Goal: Information Seeking & Learning: Check status

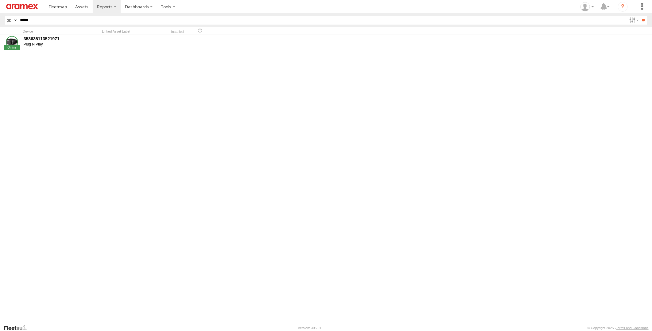
click at [640, 16] on input "**" at bounding box center [643, 20] width 7 height 9
drag, startPoint x: 38, startPoint y: 23, endPoint x: 0, endPoint y: 28, distance: 38.8
click at [0, 28] on html at bounding box center [326, 165] width 652 height 331
click at [640, 16] on input "**" at bounding box center [643, 20] width 7 height 9
drag, startPoint x: 47, startPoint y: 23, endPoint x: 0, endPoint y: 23, distance: 47.3
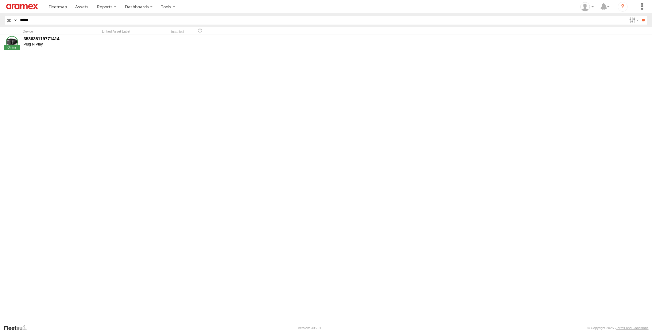
click at [0, 23] on html at bounding box center [326, 165] width 652 height 331
click at [640, 16] on input "**" at bounding box center [643, 20] width 7 height 9
drag, startPoint x: 68, startPoint y: 21, endPoint x: -2, endPoint y: 25, distance: 70.1
click at [0, 25] on html at bounding box center [326, 165] width 652 height 331
click at [640, 16] on input "**" at bounding box center [643, 20] width 7 height 9
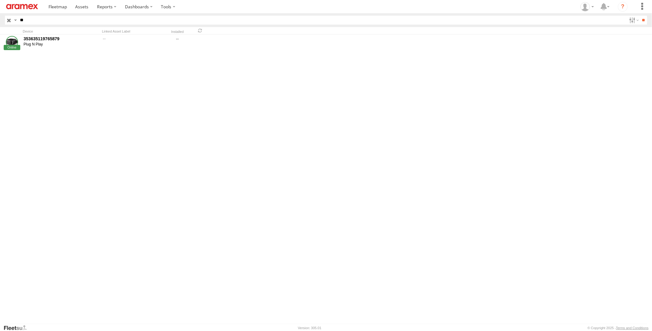
type input "*"
click at [640, 16] on input "**" at bounding box center [643, 20] width 7 height 9
drag, startPoint x: 48, startPoint y: 20, endPoint x: -2, endPoint y: 29, distance: 50.8
click at [0, 29] on html at bounding box center [326, 165] width 652 height 331
click at [640, 16] on input "**" at bounding box center [643, 20] width 7 height 9
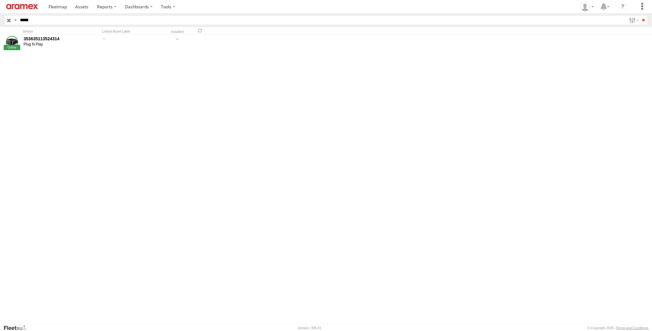
drag, startPoint x: 55, startPoint y: 22, endPoint x: -2, endPoint y: 22, distance: 56.8
click at [0, 22] on html at bounding box center [326, 165] width 652 height 331
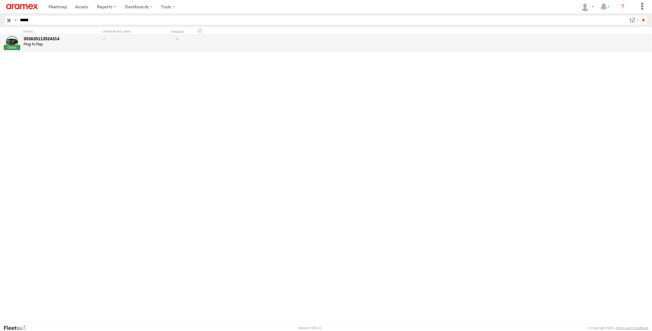
click at [640, 16] on input "**" at bounding box center [643, 20] width 7 height 9
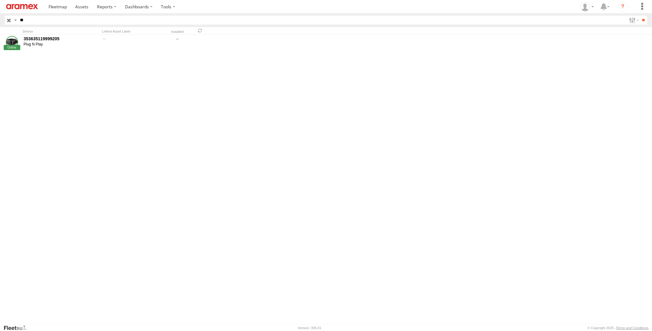
type input "*"
click at [640, 16] on input "**" at bounding box center [643, 20] width 7 height 9
drag, startPoint x: 41, startPoint y: 18, endPoint x: -2, endPoint y: 18, distance: 42.0
click at [0, 18] on html at bounding box center [326, 165] width 652 height 331
type input "*****"
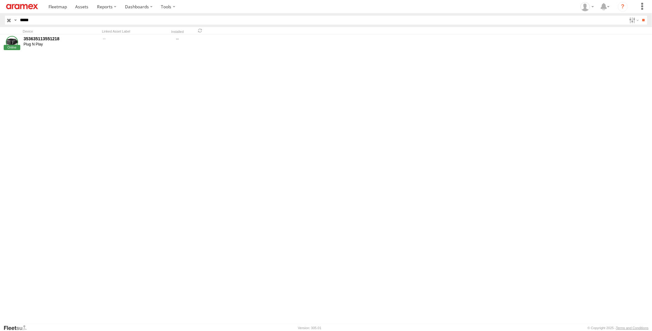
click at [640, 16] on input "**" at bounding box center [643, 20] width 7 height 9
click at [84, 8] on span at bounding box center [81, 7] width 13 height 6
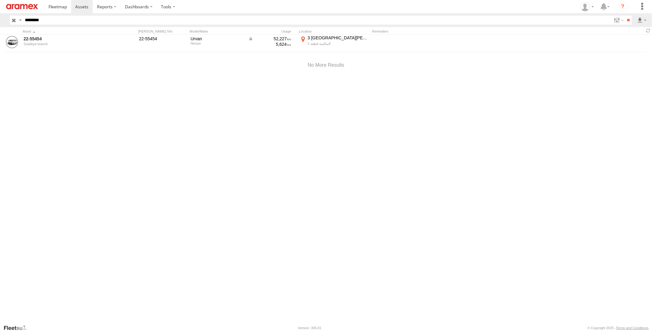
drag, startPoint x: 61, startPoint y: 23, endPoint x: -2, endPoint y: 27, distance: 62.4
click at [0, 27] on html at bounding box center [326, 165] width 652 height 331
click at [625, 16] on input "**" at bounding box center [628, 20] width 7 height 9
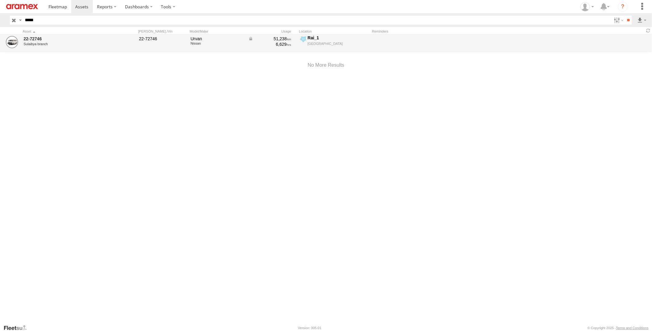
click at [279, 39] on div "51,238" at bounding box center [269, 39] width 43 height 6
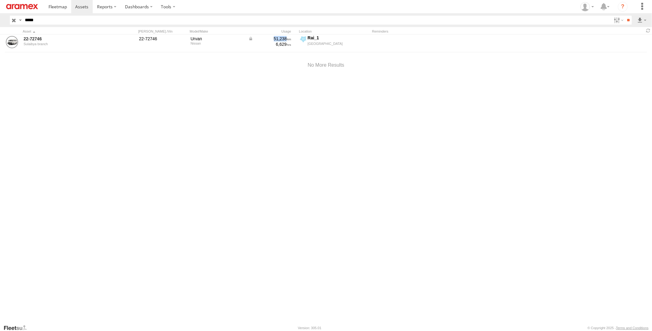
copy div "51,238"
drag, startPoint x: 59, startPoint y: 20, endPoint x: -2, endPoint y: 26, distance: 60.8
click at [0, 26] on html at bounding box center [326, 165] width 652 height 331
click at [625, 16] on input "**" at bounding box center [628, 20] width 7 height 9
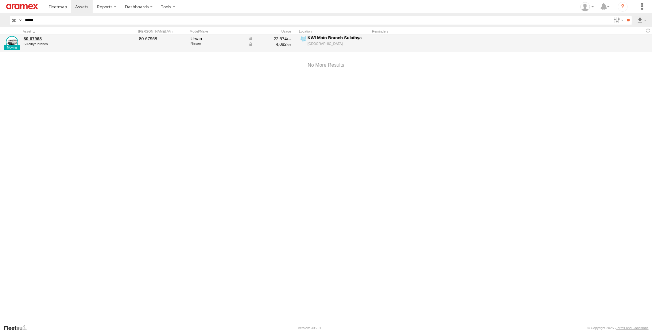
click at [279, 37] on div "22,574" at bounding box center [269, 39] width 43 height 6
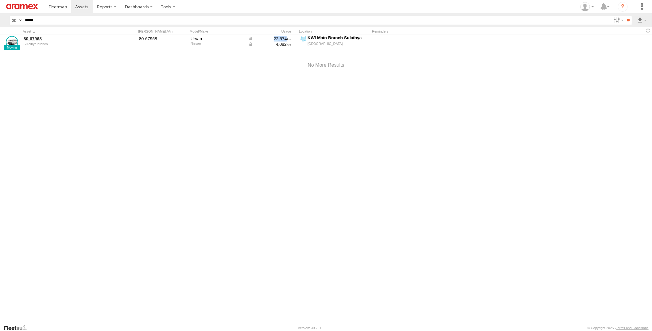
copy div "22,574"
drag, startPoint x: 40, startPoint y: 17, endPoint x: -2, endPoint y: 26, distance: 42.8
click at [0, 26] on html at bounding box center [326, 165] width 652 height 331
click at [625, 16] on input "**" at bounding box center [628, 20] width 7 height 9
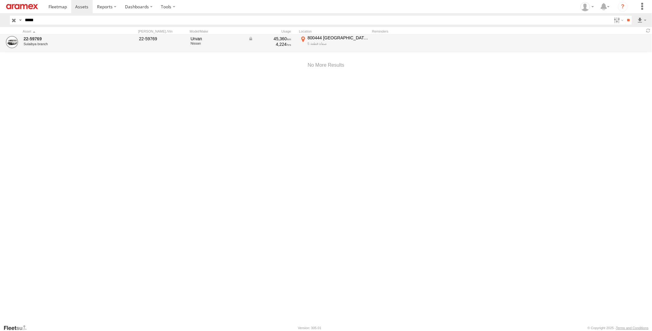
click at [275, 37] on div "45,360" at bounding box center [269, 39] width 43 height 6
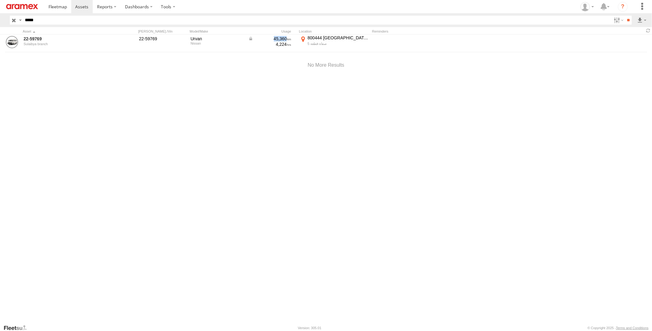
copy div "45,360"
drag, startPoint x: 53, startPoint y: 19, endPoint x: -2, endPoint y: 24, distance: 54.5
click at [0, 24] on html at bounding box center [326, 165] width 652 height 331
click at [625, 16] on input "**" at bounding box center [628, 20] width 7 height 9
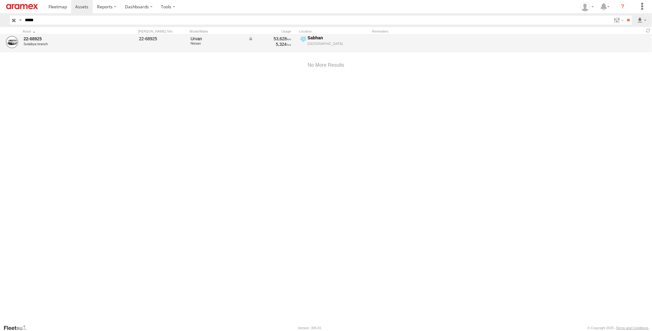
click at [280, 40] on div "53,628" at bounding box center [269, 39] width 43 height 6
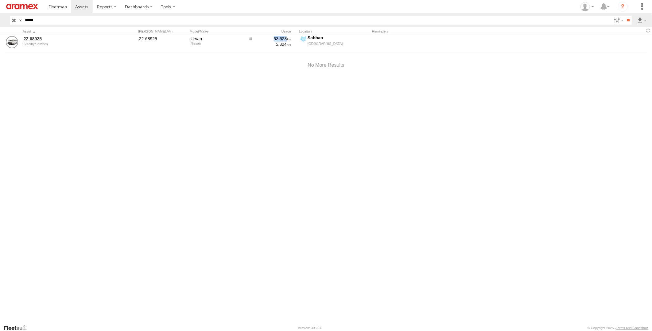
copy div "53,628"
drag, startPoint x: 50, startPoint y: 18, endPoint x: -2, endPoint y: 21, distance: 51.9
click at [0, 21] on html at bounding box center [326, 165] width 652 height 331
click at [625, 16] on input "**" at bounding box center [628, 20] width 7 height 9
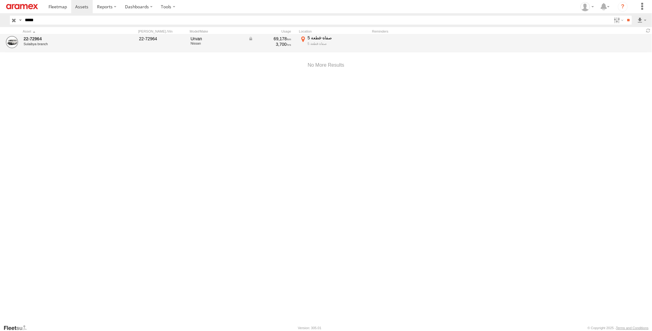
click at [279, 35] on div "69,178 3,700" at bounding box center [271, 43] width 49 height 17
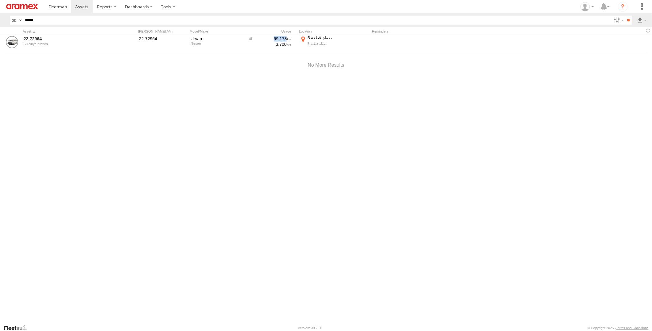
copy div "69,178"
drag, startPoint x: 53, startPoint y: 21, endPoint x: -2, endPoint y: 26, distance: 54.5
click at [0, 26] on html at bounding box center [326, 165] width 652 height 331
click at [625, 16] on input "**" at bounding box center [628, 20] width 7 height 9
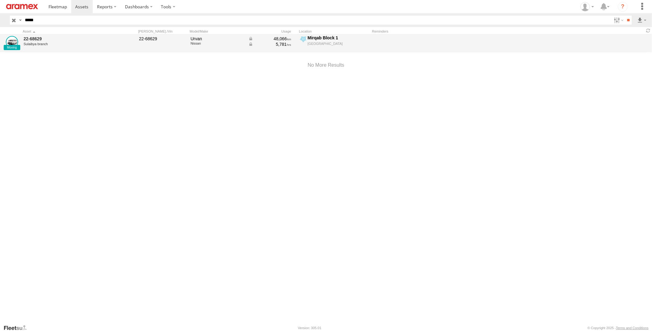
click at [277, 37] on div "48,066" at bounding box center [269, 39] width 43 height 6
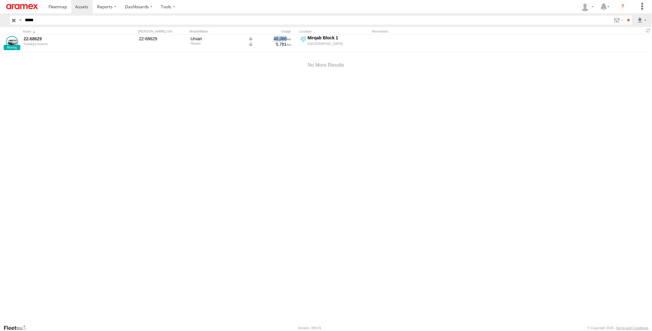
copy div "48,066"
drag, startPoint x: 57, startPoint y: 21, endPoint x: 0, endPoint y: 25, distance: 57.6
click at [0, 25] on html at bounding box center [326, 165] width 652 height 331
click at [625, 16] on input "**" at bounding box center [628, 20] width 7 height 9
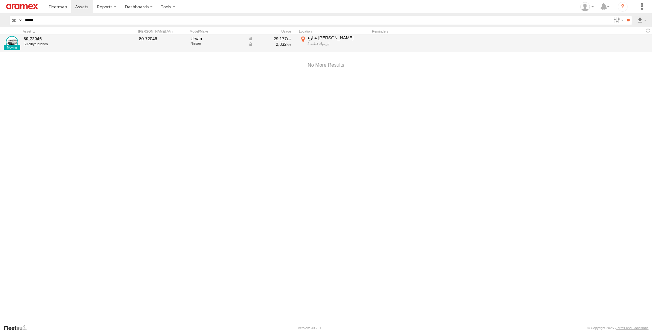
click at [279, 38] on div "29,177" at bounding box center [269, 39] width 43 height 6
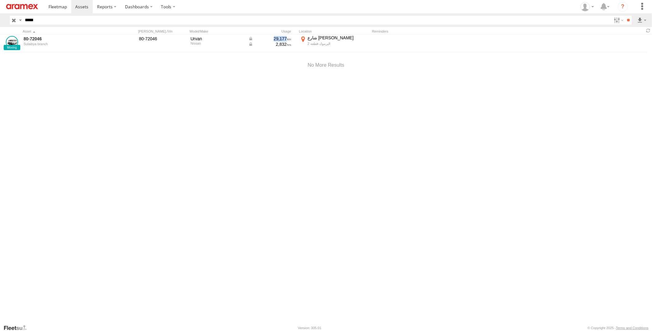
copy div "29,177"
drag, startPoint x: 46, startPoint y: 19, endPoint x: 0, endPoint y: 20, distance: 46.0
click at [0, 20] on html at bounding box center [326, 165] width 652 height 331
click at [625, 16] on input "**" at bounding box center [628, 20] width 7 height 9
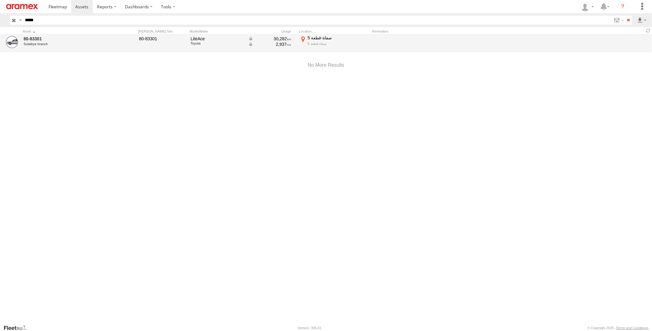
click at [278, 36] on div "30,282" at bounding box center [269, 39] width 43 height 6
click at [278, 38] on div "30,282" at bounding box center [269, 39] width 43 height 6
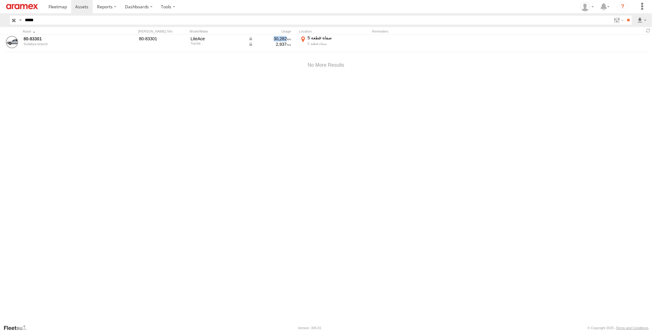
copy div "30,282"
drag, startPoint x: 61, startPoint y: 21, endPoint x: -2, endPoint y: 21, distance: 62.3
click at [0, 21] on html at bounding box center [326, 165] width 652 height 331
click at [625, 16] on input "**" at bounding box center [628, 20] width 7 height 9
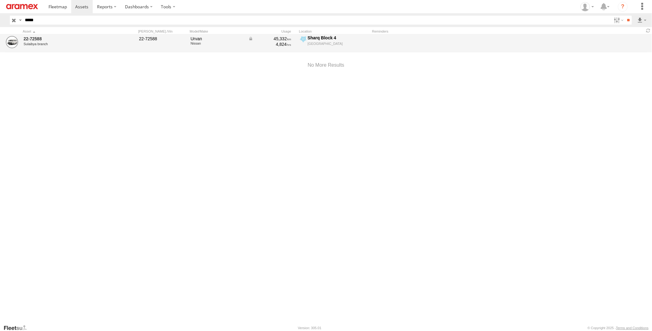
click at [277, 39] on div "45,332" at bounding box center [269, 39] width 43 height 6
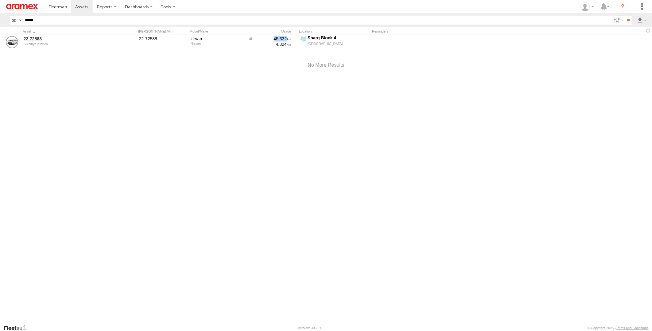
copy div "45,332"
drag, startPoint x: 49, startPoint y: 21, endPoint x: -2, endPoint y: 26, distance: 50.9
click at [0, 26] on html at bounding box center [326, 165] width 652 height 331
type input "*****"
click at [625, 16] on input "**" at bounding box center [628, 20] width 7 height 9
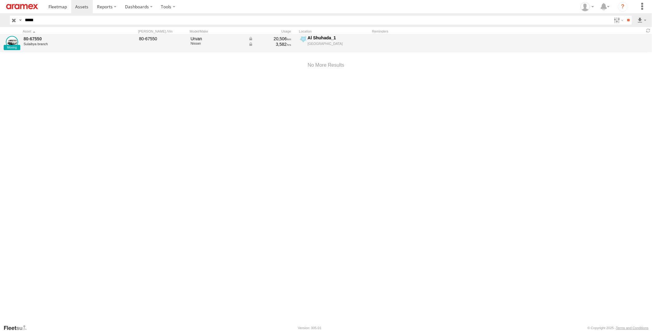
click at [281, 37] on div "20,506" at bounding box center [269, 39] width 43 height 6
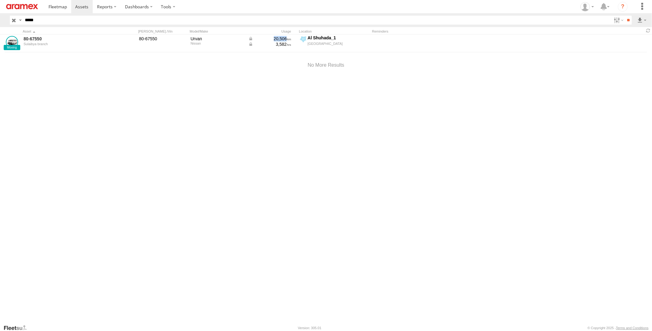
copy div "20,506"
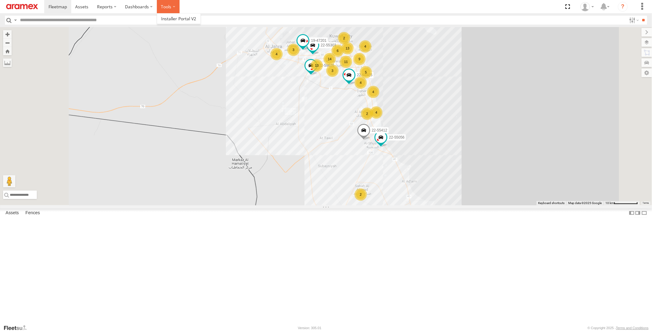
click at [162, 11] on label at bounding box center [168, 6] width 23 height 13
click at [176, 16] on span at bounding box center [178, 19] width 35 height 6
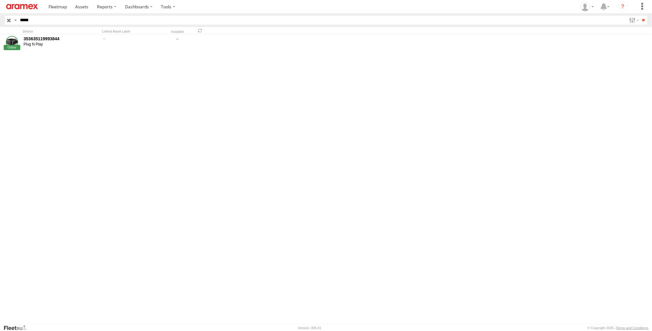
drag, startPoint x: 71, startPoint y: 21, endPoint x: -2, endPoint y: 21, distance: 72.1
click at [0, 21] on html at bounding box center [326, 165] width 652 height 331
type input "*****"
click at [640, 16] on input "**" at bounding box center [643, 20] width 7 height 9
click at [50, 8] on span at bounding box center [57, 7] width 18 height 6
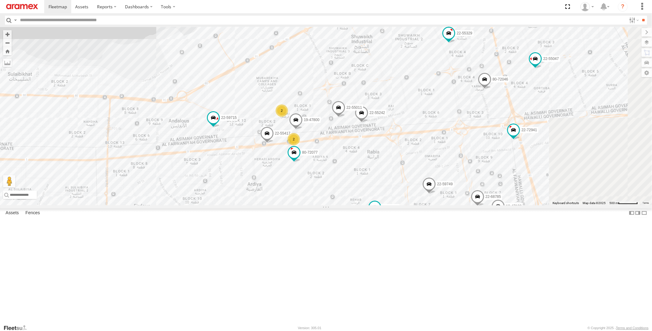
drag, startPoint x: 395, startPoint y: 115, endPoint x: 339, endPoint y: 163, distance: 73.2
click at [339, 163] on div "22-55056 22-55412 22-68925 80-72469 80-72077 80-67842 80-83289 11 3 22-55417 80…" at bounding box center [326, 116] width 652 height 178
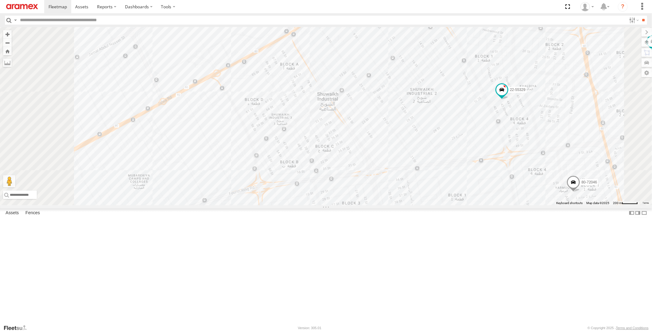
drag, startPoint x: 442, startPoint y: 169, endPoint x: 417, endPoint y: 88, distance: 84.9
click at [417, 90] on div "22-55056 22-55412 22-68925 80-72469 80-72077 80-67842 80-83289 22-55417 80-7204…" at bounding box center [326, 116] width 652 height 178
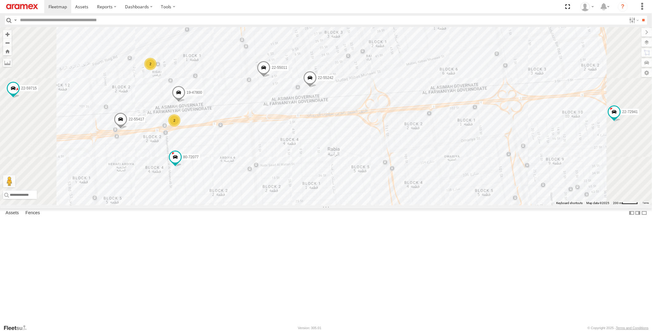
drag, startPoint x: 416, startPoint y: 124, endPoint x: 449, endPoint y: 115, distance: 34.8
click at [449, 115] on div "22-55056 22-55412 22-68925 80-72469 80-72077 80-67842 80-83289 22-55417 80-7204…" at bounding box center [326, 116] width 652 height 178
click at [270, 77] on span at bounding box center [264, 69] width 14 height 17
click at [317, 87] on span at bounding box center [310, 79] width 14 height 17
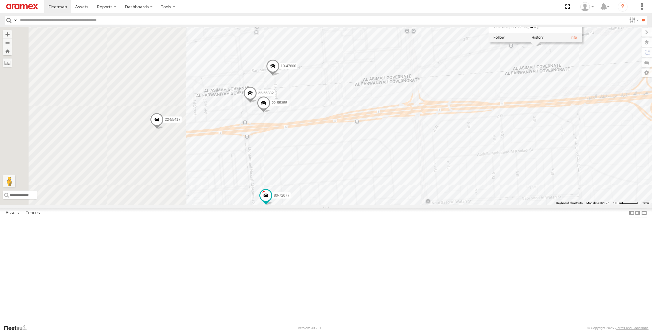
drag, startPoint x: 265, startPoint y: 182, endPoint x: 381, endPoint y: 163, distance: 117.8
click at [381, 163] on div "22-55056 22-55412 22-68925 80-72469 80-72077 80-67842 80-83289 22-55417 80-7204…" at bounding box center [326, 116] width 652 height 178
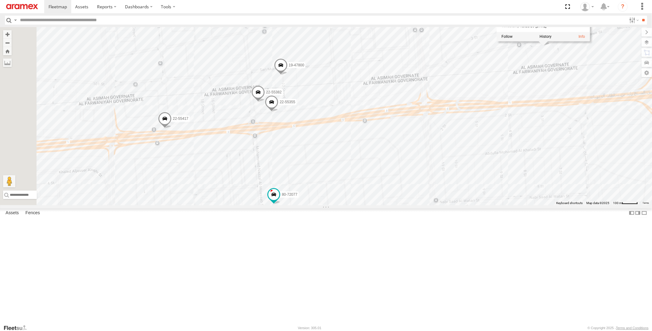
click at [172, 129] on span at bounding box center [165, 120] width 14 height 17
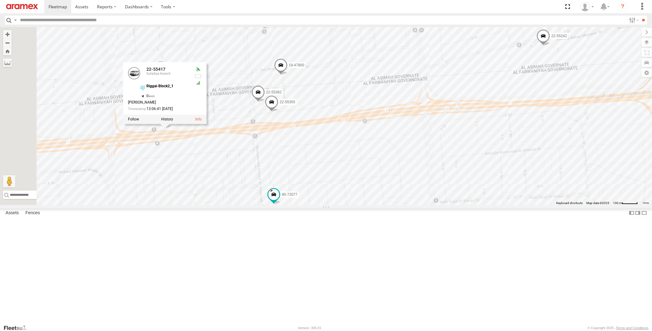
click at [278, 112] on span at bounding box center [272, 103] width 14 height 17
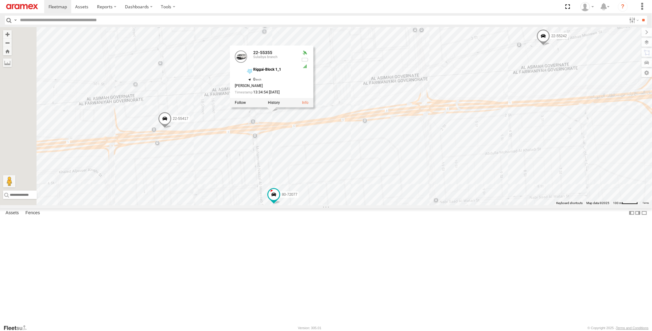
click at [437, 174] on div "22-55056 22-55412 22-68925 80-72469 80-72077 80-67842 80-83289 22-55417 80-7204…" at bounding box center [326, 116] width 652 height 178
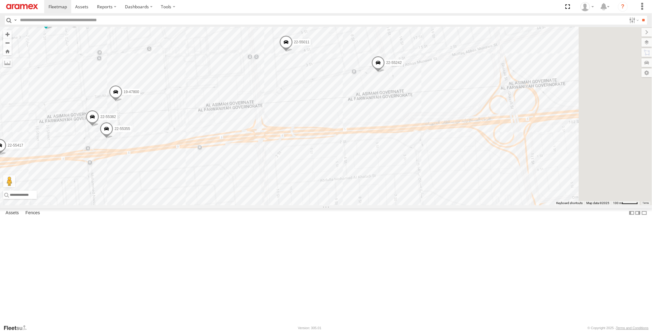
drag, startPoint x: 472, startPoint y: 178, endPoint x: 323, endPoint y: 199, distance: 150.4
click at [323, 199] on div "22-55056 22-55412 22-68925 80-72469 80-72077 80-67842 80-83289 22-55417 80-7204…" at bounding box center [326, 116] width 652 height 178
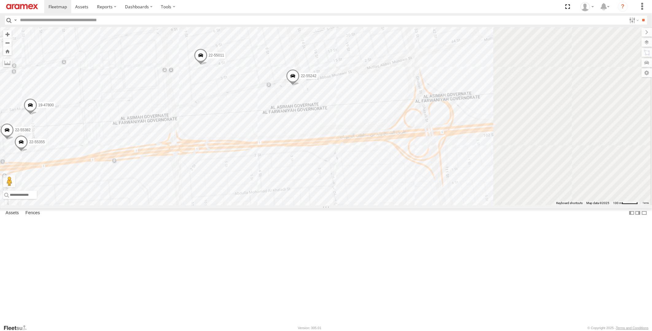
drag, startPoint x: 462, startPoint y: 185, endPoint x: 376, endPoint y: 198, distance: 86.9
click at [376, 198] on div "22-55056 22-55412 22-68925 80-72469 80-72077 80-67842 80-83289 22-55417 80-7204…" at bounding box center [326, 116] width 652 height 178
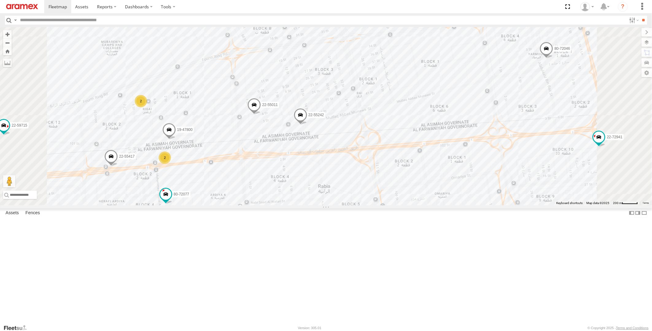
click at [307, 125] on span at bounding box center [301, 116] width 14 height 17
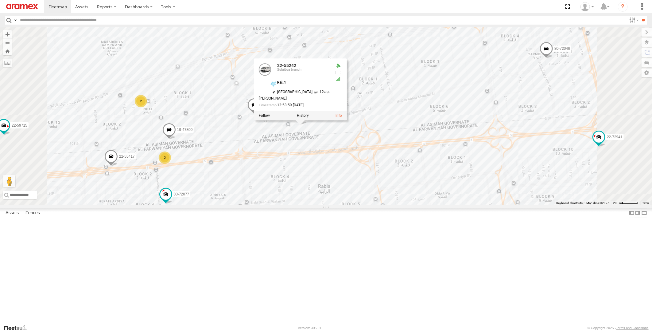
click at [430, 205] on div "22-55056 22-55412 22-68925 80-72469 80-72077 80-67842 80-83289 22-55417 80-7204…" at bounding box center [326, 116] width 652 height 178
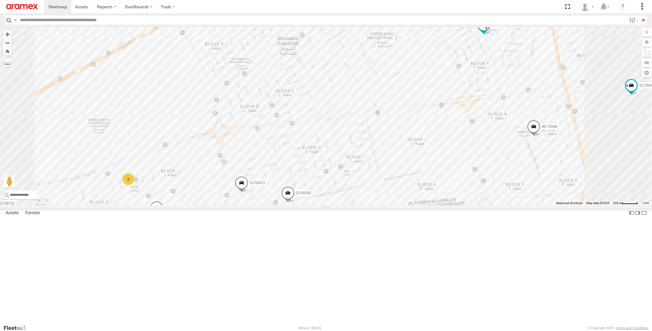
drag, startPoint x: 393, startPoint y: 164, endPoint x: 375, endPoint y: 266, distance: 104.5
click at [375, 205] on div "22-55056 22-55412 22-68925 80-72469 80-72077 80-67842 80-83289 22-55417 80-7204…" at bounding box center [326, 116] width 652 height 178
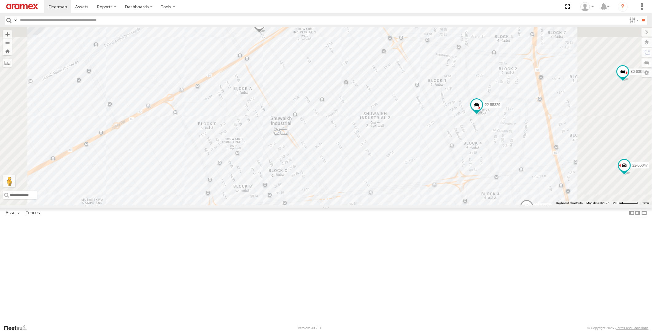
drag, startPoint x: 372, startPoint y: 173, endPoint x: 391, endPoint y: 312, distance: 140.0
click at [391, 205] on div "22-55056 22-55412 22-68925 80-72469 80-72077 80-67842 80-83289 22-55417 80-7204…" at bounding box center [326, 116] width 652 height 178
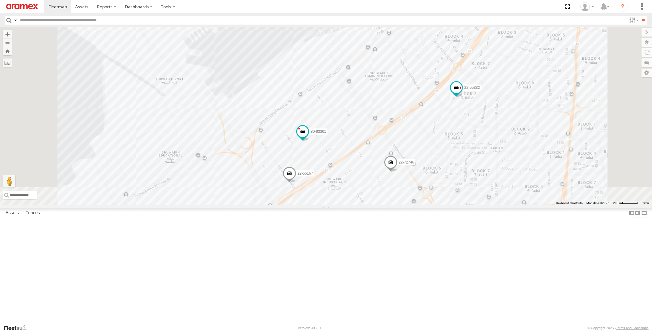
click at [296, 183] on span at bounding box center [290, 174] width 14 height 17
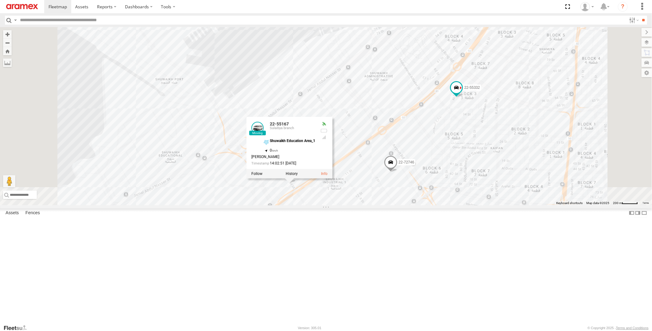
click at [452, 164] on div "22-55056 22-55412 22-68925 80-72469 80-72077 80-67842 80-83289 22-55417 80-7204…" at bounding box center [326, 116] width 652 height 178
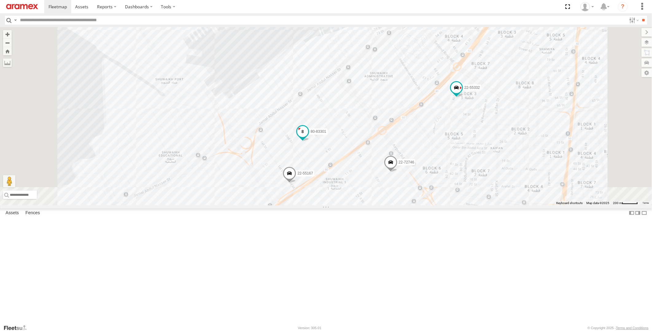
click at [308, 137] on span at bounding box center [302, 131] width 11 height 11
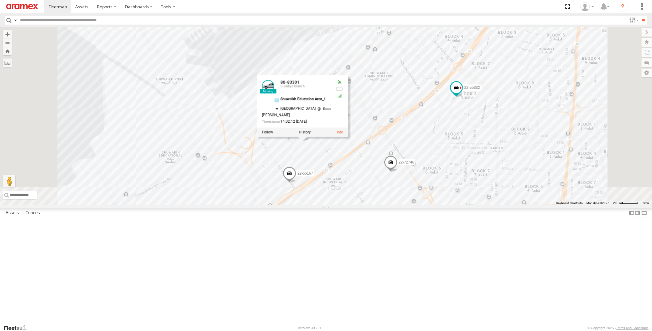
click at [462, 162] on div "22-55056 22-55412 22-68925 80-72469 80-72077 80-67842 80-83289 22-55417 80-7204…" at bounding box center [326, 116] width 652 height 178
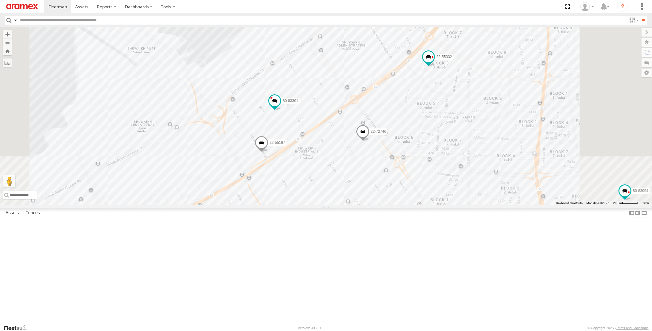
drag, startPoint x: 438, startPoint y: 268, endPoint x: 356, endPoint y: 181, distance: 119.6
click at [356, 182] on div "22-55056 22-55412 22-68925 80-72469 80-72077 80-67842 80-83289 22-55417 80-7204…" at bounding box center [326, 116] width 652 height 178
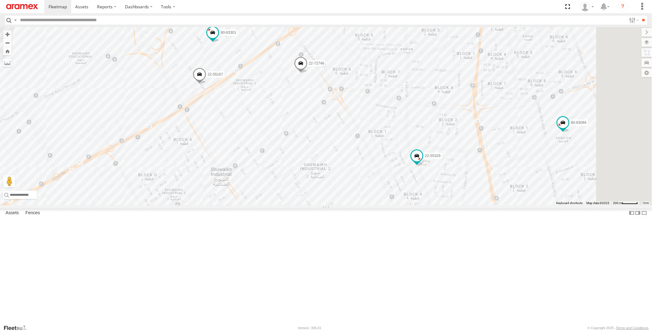
click at [308, 73] on span at bounding box center [301, 64] width 14 height 17
click at [374, 60] on div "22-55056 22-55412 22-68925 80-72469 80-72077 80-67842 80-83289 22-55417 80-7204…" at bounding box center [326, 116] width 652 height 178
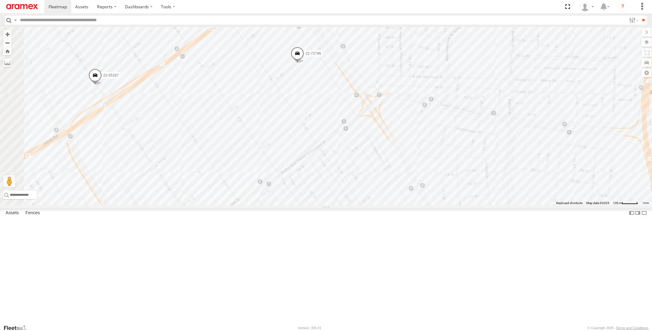
click at [304, 63] on span at bounding box center [298, 55] width 14 height 17
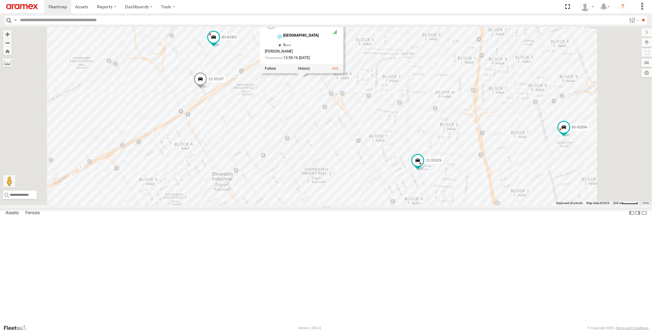
click at [378, 44] on div "22-55056 22-55412 22-68925 80-72469 80-72077 80-67842 80-83289 22-55417 80-7204…" at bounding box center [326, 116] width 652 height 178
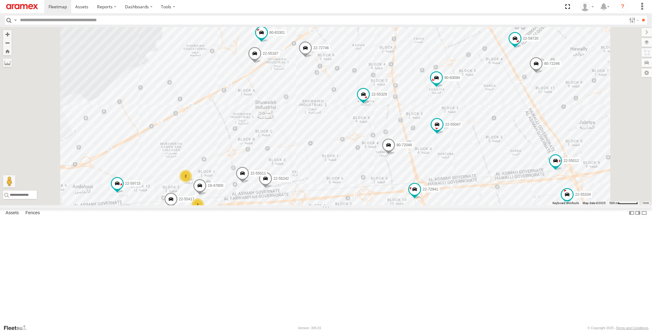
click at [312, 58] on span at bounding box center [306, 49] width 14 height 17
drag, startPoint x: 387, startPoint y: 59, endPoint x: 356, endPoint y: 60, distance: 31.0
click at [330, 11] on div "22-72746 Sulaibya branch" at bounding box center [299, 4] width 61 height 15
copy div "22-72746"
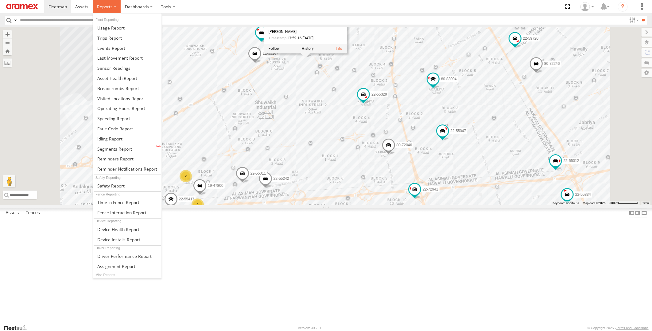
click at [100, 7] on span at bounding box center [105, 7] width 16 height 6
click at [123, 91] on link at bounding box center [127, 88] width 68 height 10
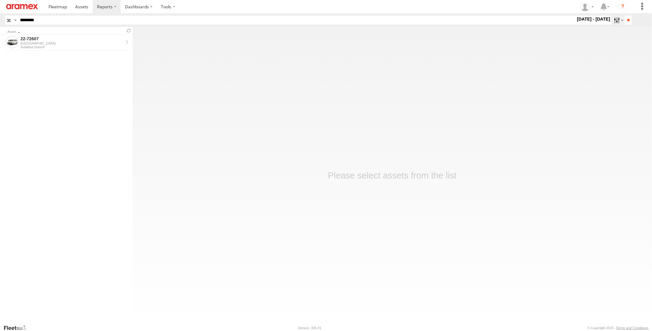
click at [616, 21] on label at bounding box center [617, 20] width 13 height 9
click at [625, 21] on input "**" at bounding box center [628, 20] width 7 height 9
drag, startPoint x: 109, startPoint y: 22, endPoint x: 0, endPoint y: 20, distance: 109.0
click at [0, 21] on html at bounding box center [326, 165] width 652 height 331
paste input "text"
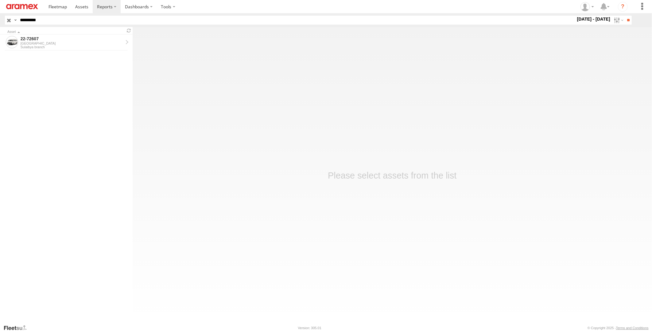
type input "********"
click at [625, 16] on input "**" at bounding box center [628, 20] width 7 height 9
click at [88, 44] on div "[GEOGRAPHIC_DATA]" at bounding box center [72, 43] width 103 height 4
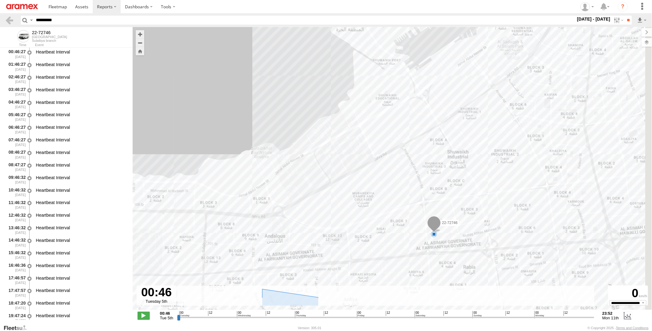
drag, startPoint x: 520, startPoint y: 237, endPoint x: 402, endPoint y: 250, distance: 118.6
click at [402, 250] on div "22-72746 8" at bounding box center [392, 171] width 519 height 289
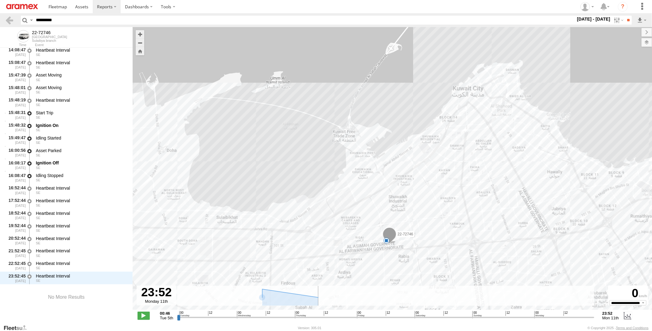
drag, startPoint x: 177, startPoint y: 317, endPoint x: 622, endPoint y: 317, distance: 444.1
type input "**********"
click at [594, 317] on input "range" at bounding box center [385, 317] width 417 height 6
click at [614, 24] on label at bounding box center [617, 20] width 13 height 9
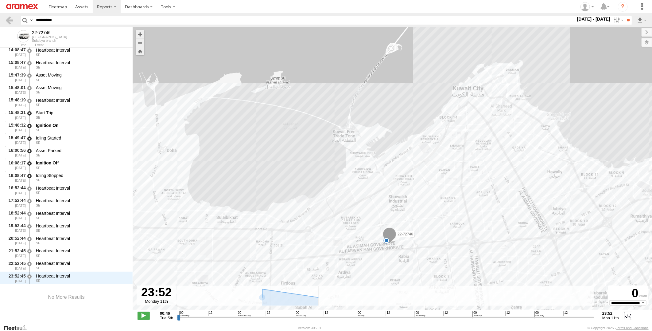
click at [0, 0] on label at bounding box center [0, 0] width 0 height 0
click at [626, 19] on input "**" at bounding box center [628, 20] width 7 height 9
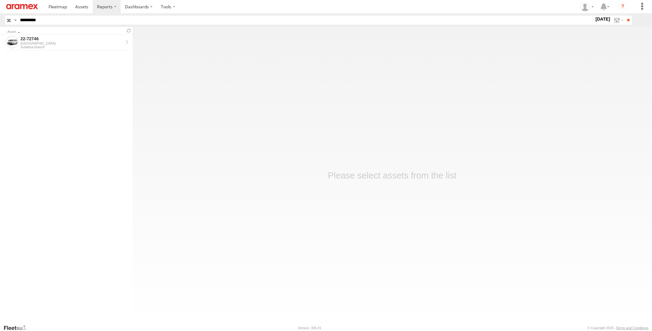
click at [30, 34] on div "Asset" at bounding box center [66, 30] width 133 height 7
click at [30, 40] on div "22-72746" at bounding box center [72, 39] width 103 height 6
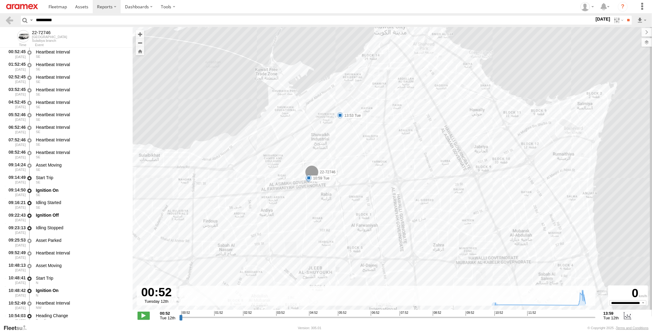
drag, startPoint x: 244, startPoint y: 283, endPoint x: 245, endPoint y: 198, distance: 85.0
click at [245, 198] on div "22-72746 09:22 Tue 10:59 Tue 13:53 Tue" at bounding box center [392, 171] width 519 height 289
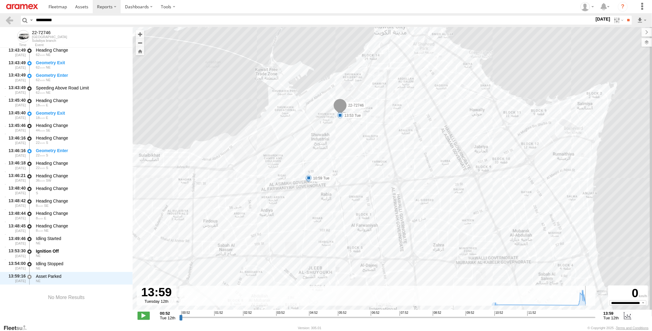
drag, startPoint x: 180, startPoint y: 317, endPoint x: 609, endPoint y: 317, distance: 428.8
type input "**********"
click at [595, 317] on input "range" at bounding box center [387, 317] width 416 height 6
click at [618, 19] on label at bounding box center [617, 20] width 13 height 9
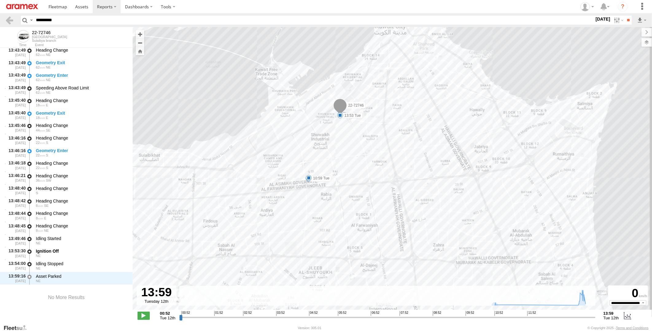
click at [0, 0] on label at bounding box center [0, 0] width 0 height 0
click at [629, 22] on input "**" at bounding box center [628, 20] width 7 height 9
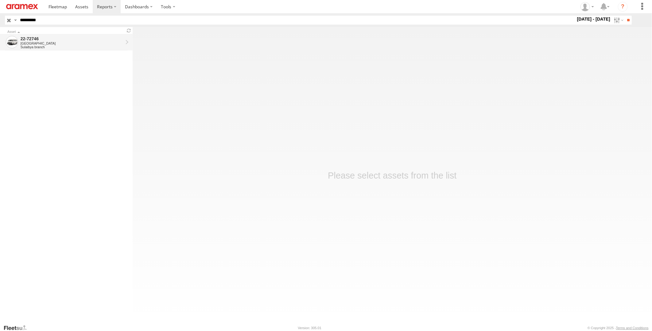
click at [84, 44] on div "[GEOGRAPHIC_DATA]" at bounding box center [72, 43] width 103 height 4
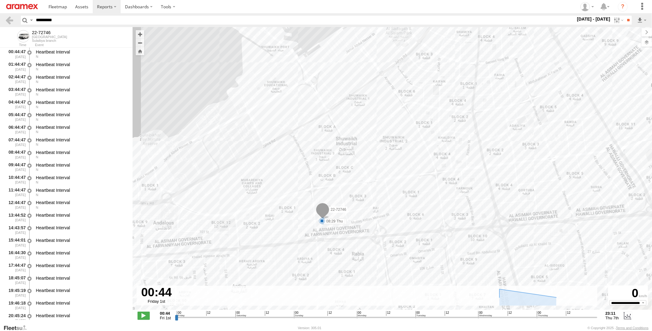
drag, startPoint x: 462, startPoint y: 246, endPoint x: 384, endPoint y: 244, distance: 78.3
click at [384, 244] on div "22-72746 09:17 Wed 08:11 Thu 08:16 Thu 08:29 Thu" at bounding box center [392, 171] width 519 height 289
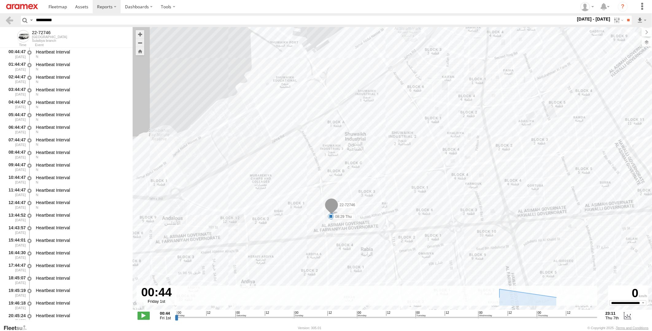
drag, startPoint x: 434, startPoint y: 255, endPoint x: 408, endPoint y: 238, distance: 31.6
click at [408, 238] on div "22-72746 09:17 Wed 08:11 Thu 08:16 Thu 08:29 Thu" at bounding box center [392, 171] width 519 height 289
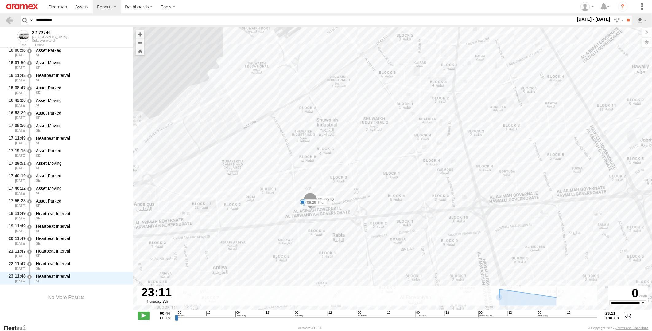
drag, startPoint x: 176, startPoint y: 318, endPoint x: 602, endPoint y: 323, distance: 426.0
type input "**********"
click at [598, 320] on input "range" at bounding box center [386, 317] width 423 height 6
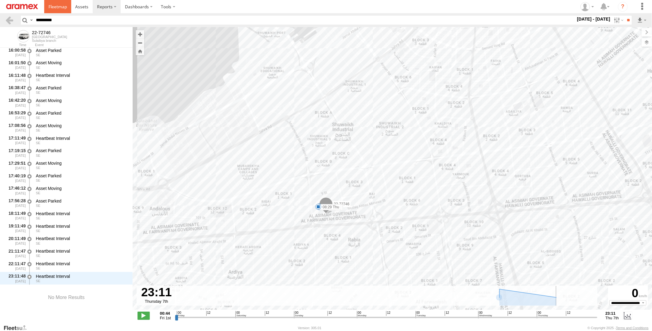
click at [52, 2] on link at bounding box center [57, 6] width 27 height 13
drag, startPoint x: 321, startPoint y: 332, endPoint x: 326, endPoint y: 332, distance: 5.5
click at [326, 330] on html at bounding box center [326, 165] width 652 height 331
